Goal: Transaction & Acquisition: Purchase product/service

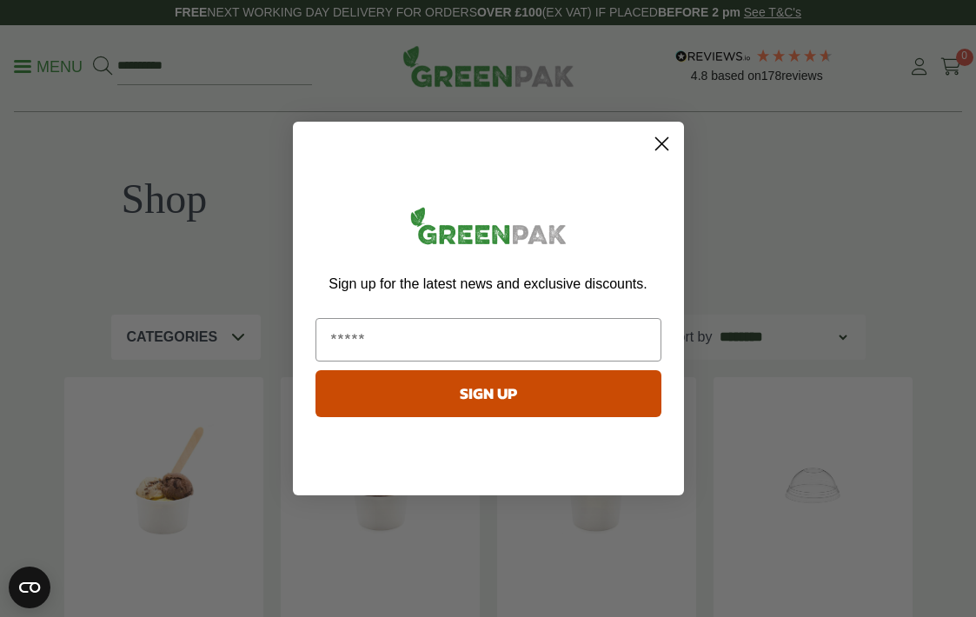
click at [49, 63] on div "Close dialog Sign up for the latest news and exclusive discounts. SIGN UP ******" at bounding box center [488, 308] width 976 height 617
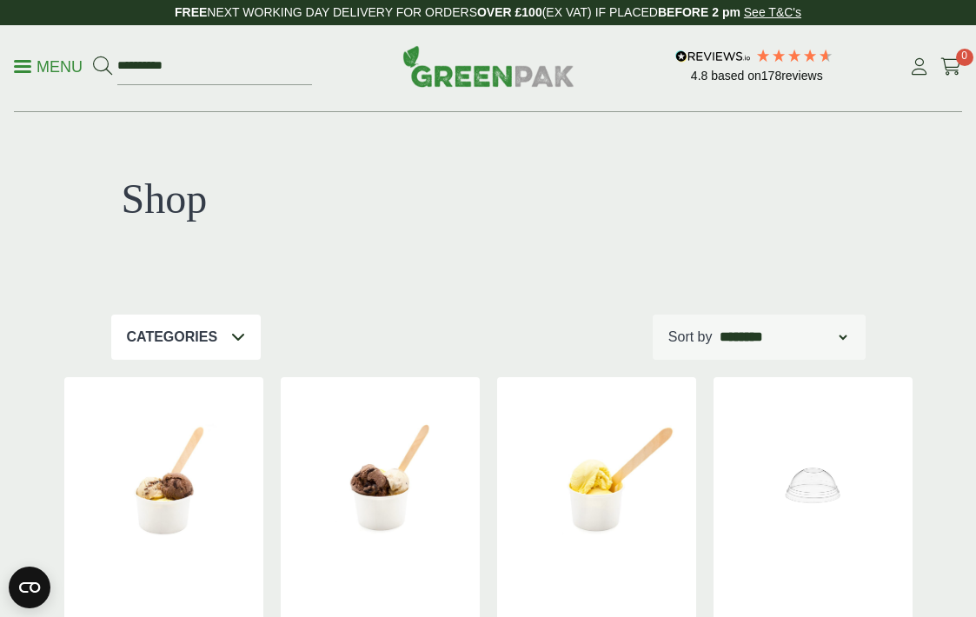
click at [49, 63] on p "Menu" at bounding box center [48, 66] width 69 height 21
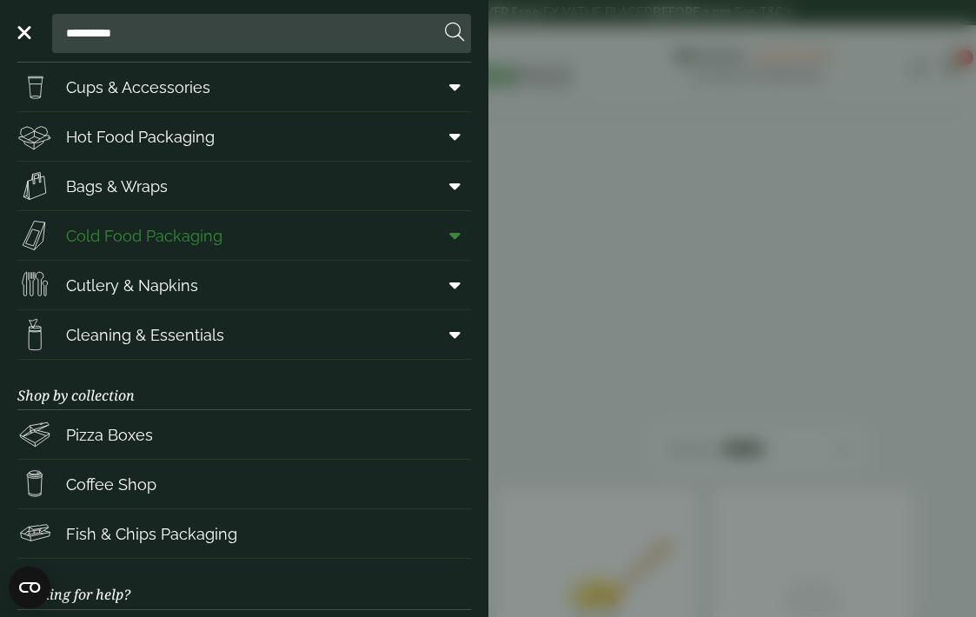
scroll to position [45, 0]
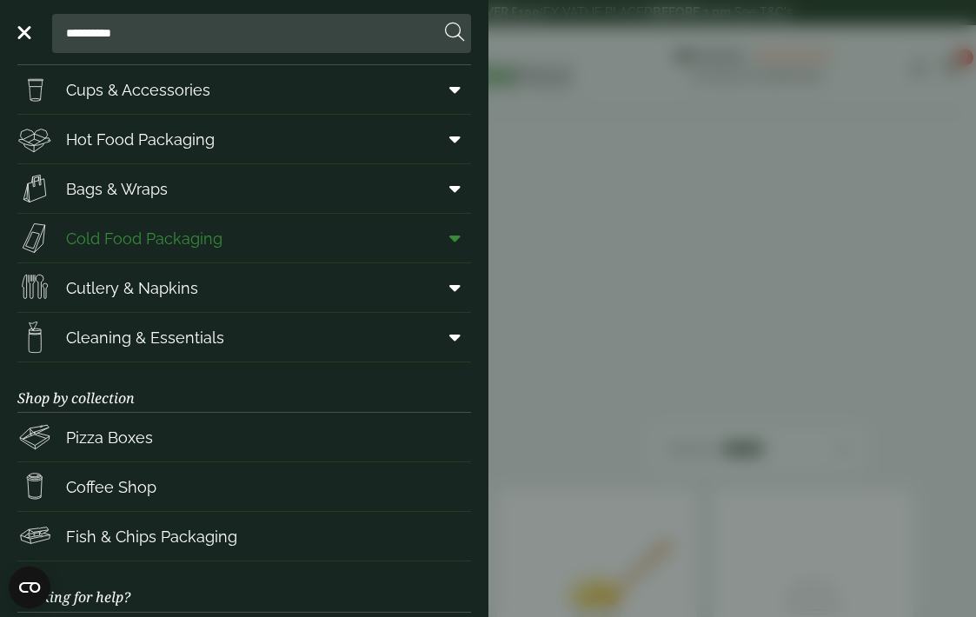
click at [109, 237] on span "Cold Food Packaging" at bounding box center [144, 238] width 156 height 23
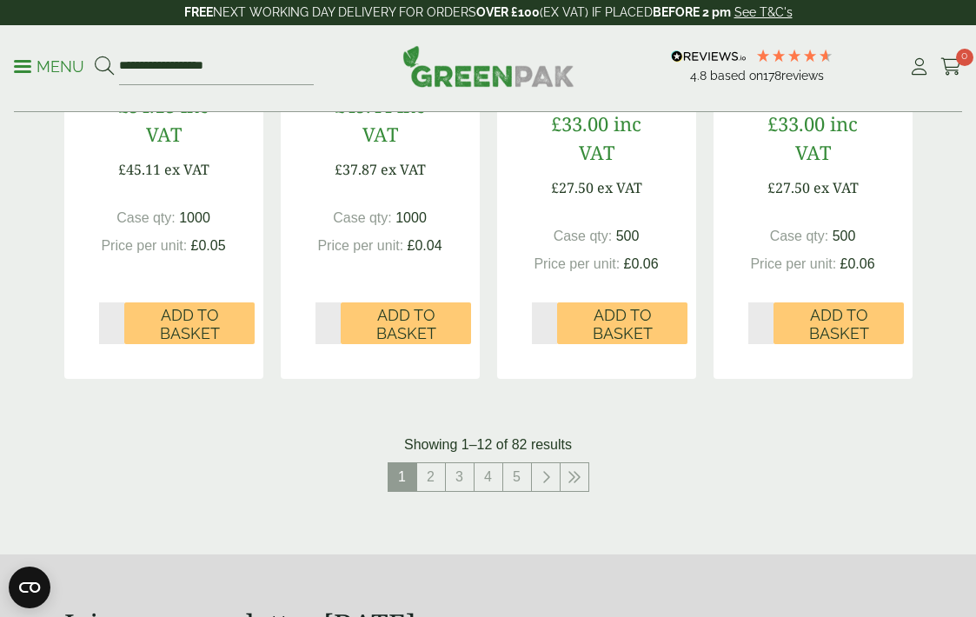
scroll to position [1988, 0]
click at [435, 486] on link "2" at bounding box center [431, 476] width 28 height 28
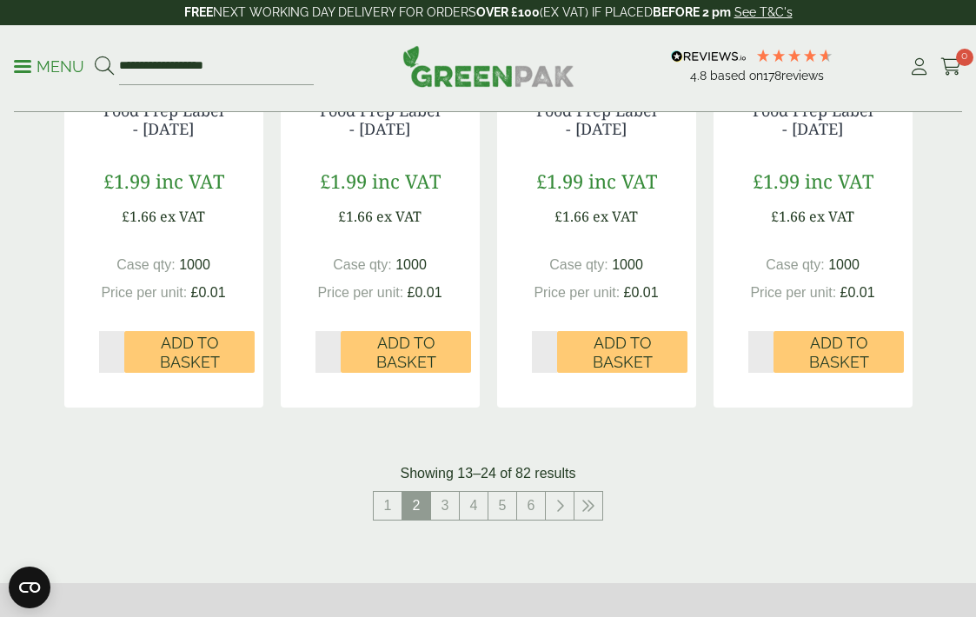
scroll to position [2003, 0]
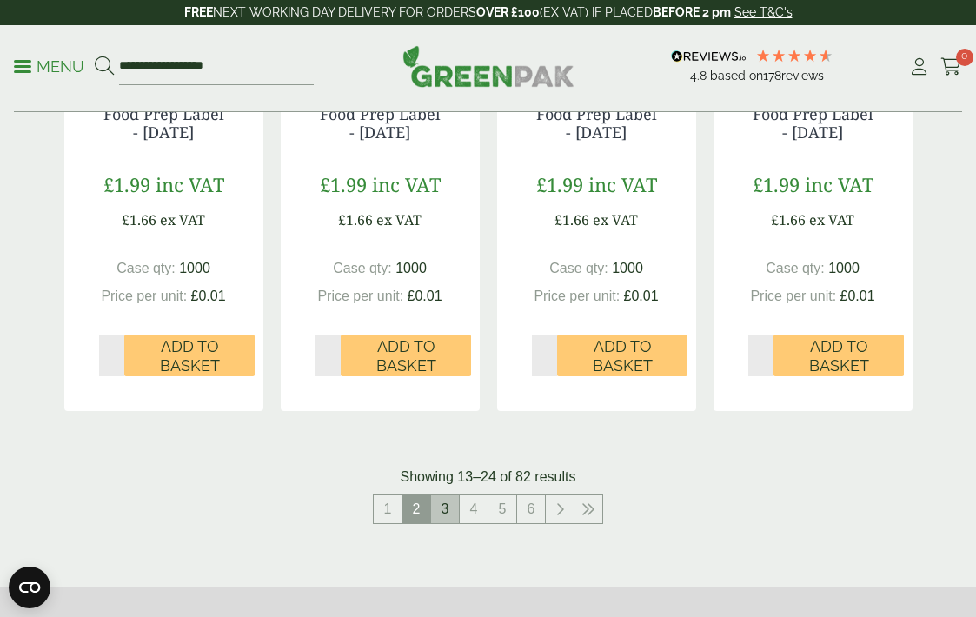
click at [446, 508] on link "3" at bounding box center [445, 509] width 28 height 28
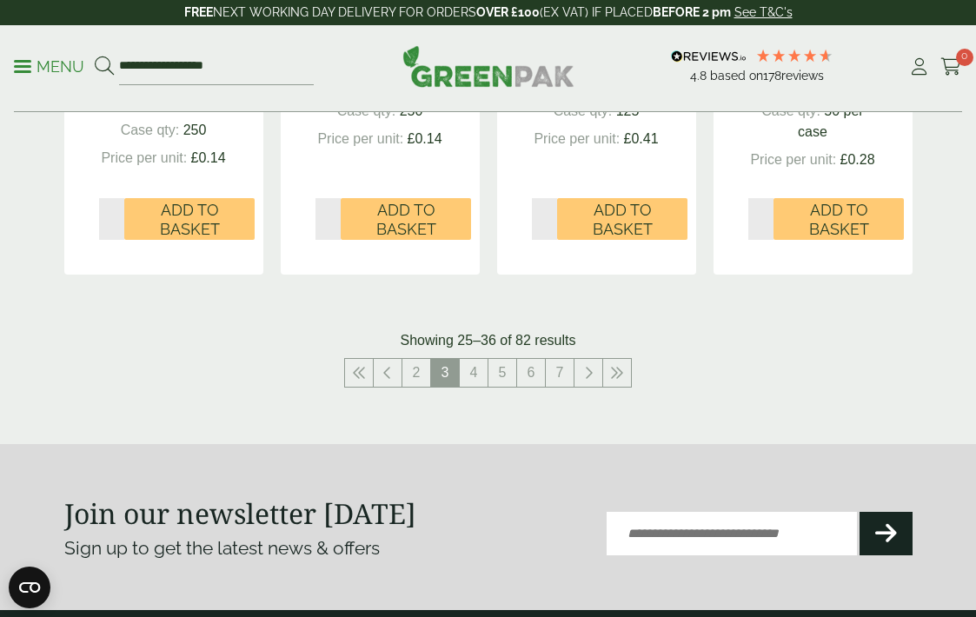
scroll to position [2041, 0]
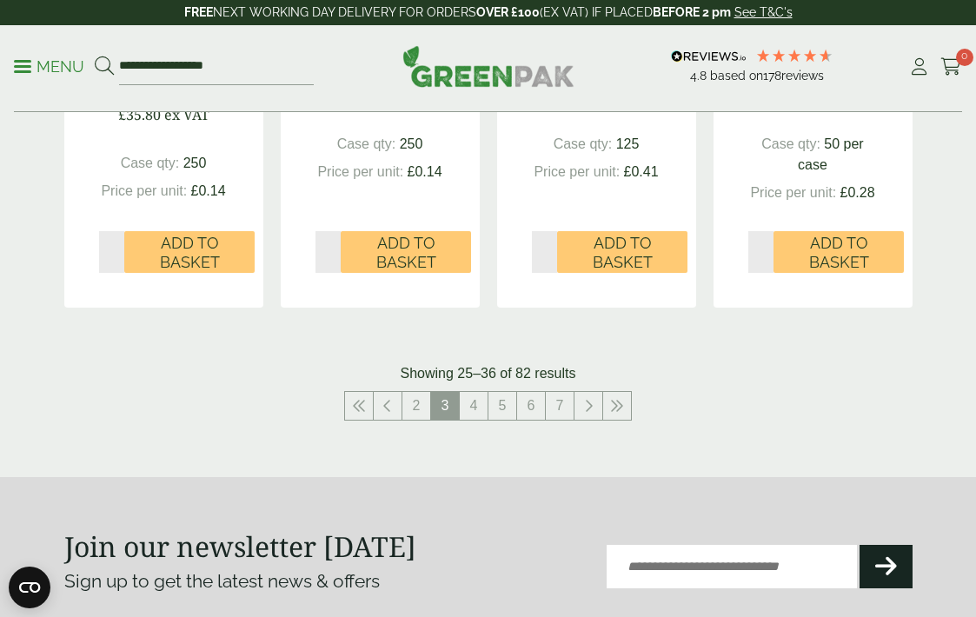
scroll to position [2003, 0]
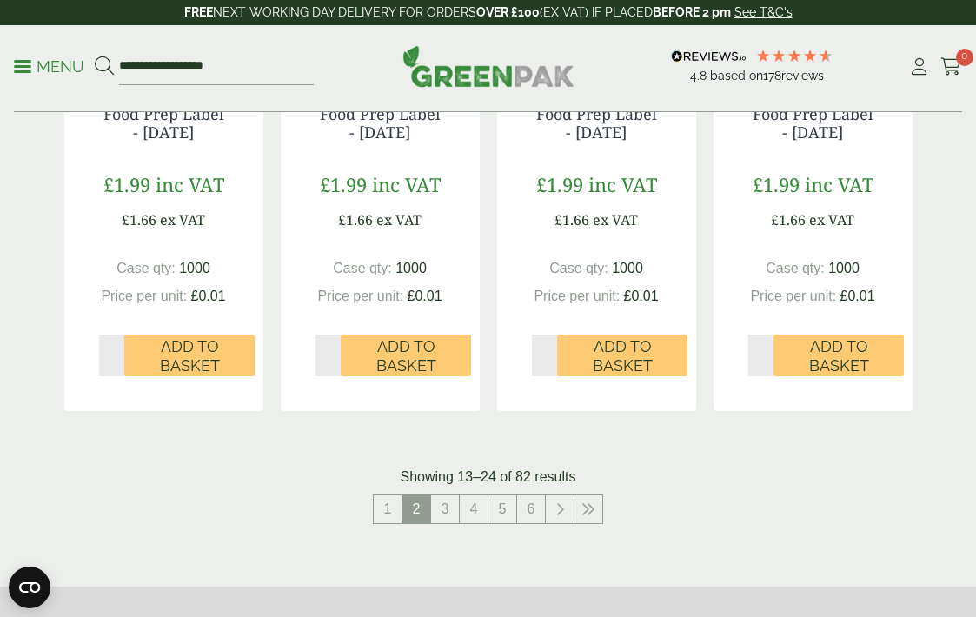
scroll to position [1988, 0]
